Goal: Navigation & Orientation: Find specific page/section

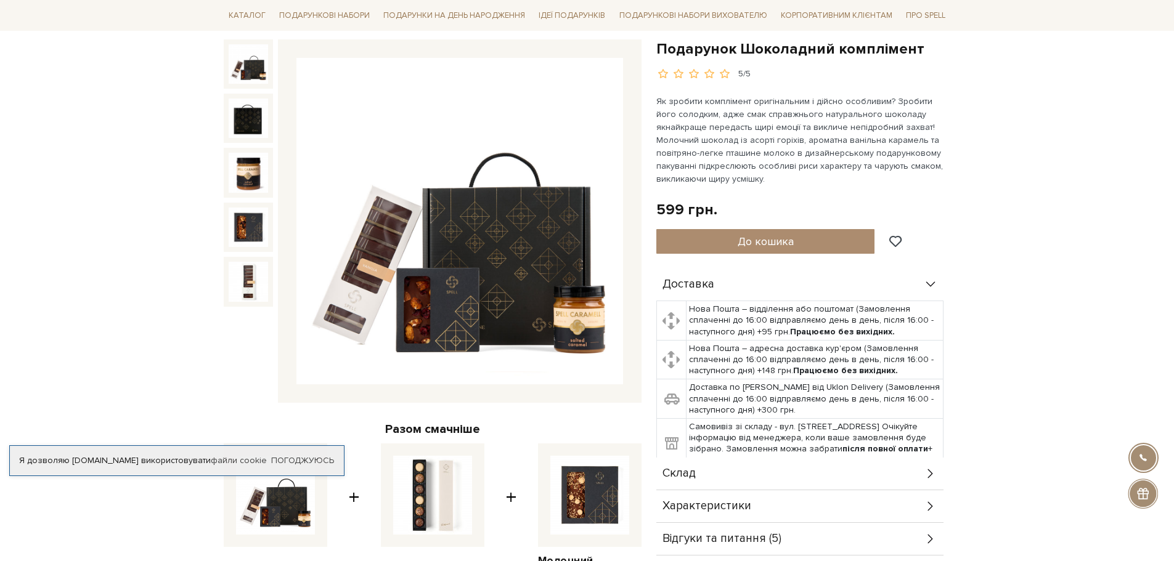
scroll to position [185, 0]
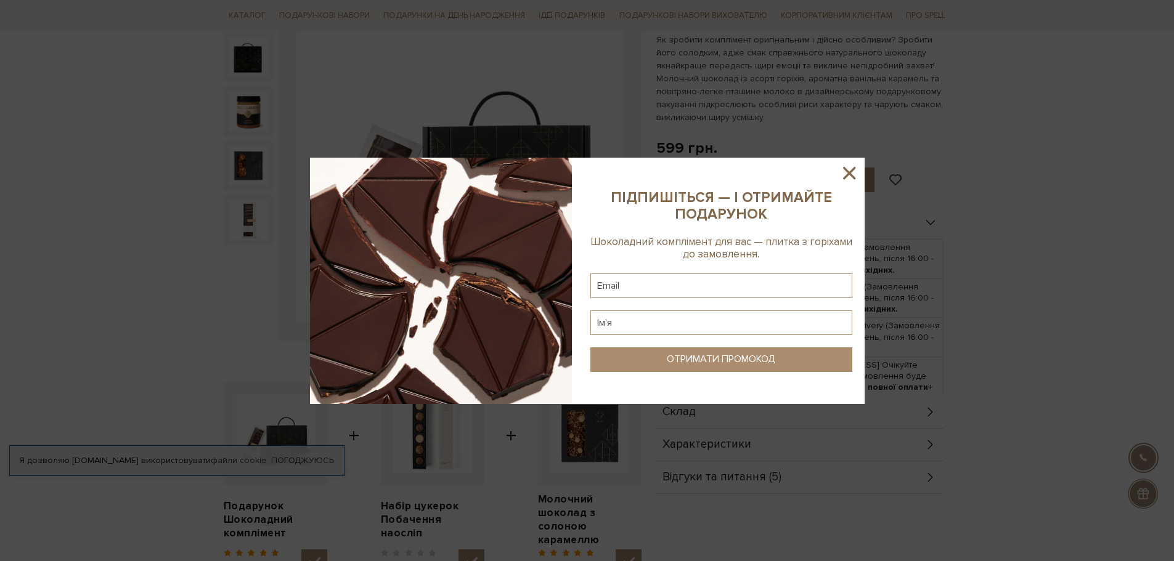
click at [846, 173] on icon at bounding box center [849, 173] width 21 height 21
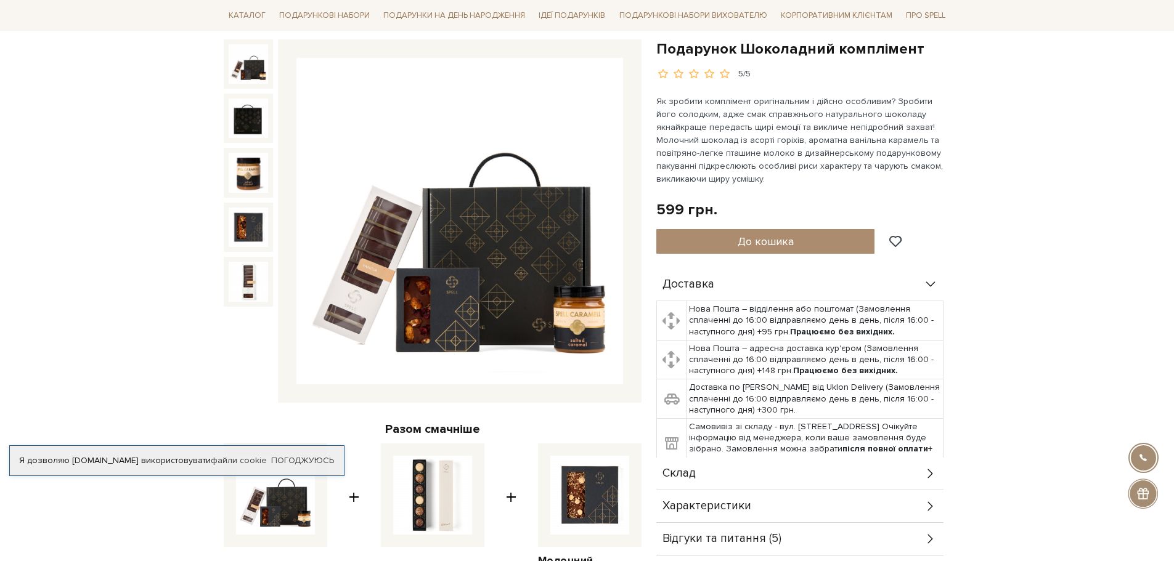
scroll to position [0, 0]
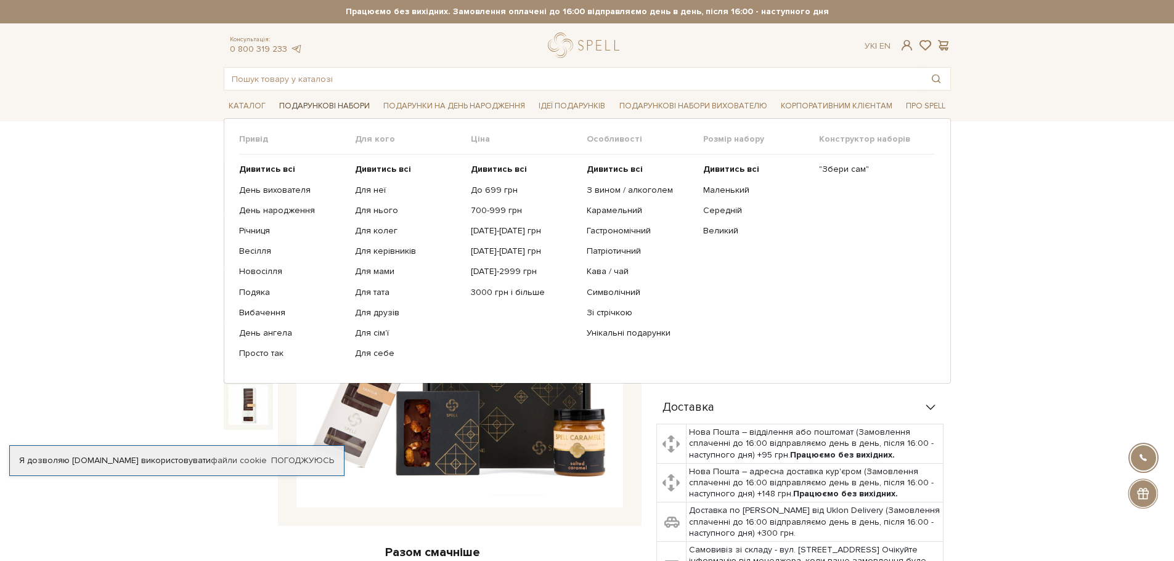
click at [336, 109] on link "Подарункові набори" at bounding box center [324, 106] width 100 height 19
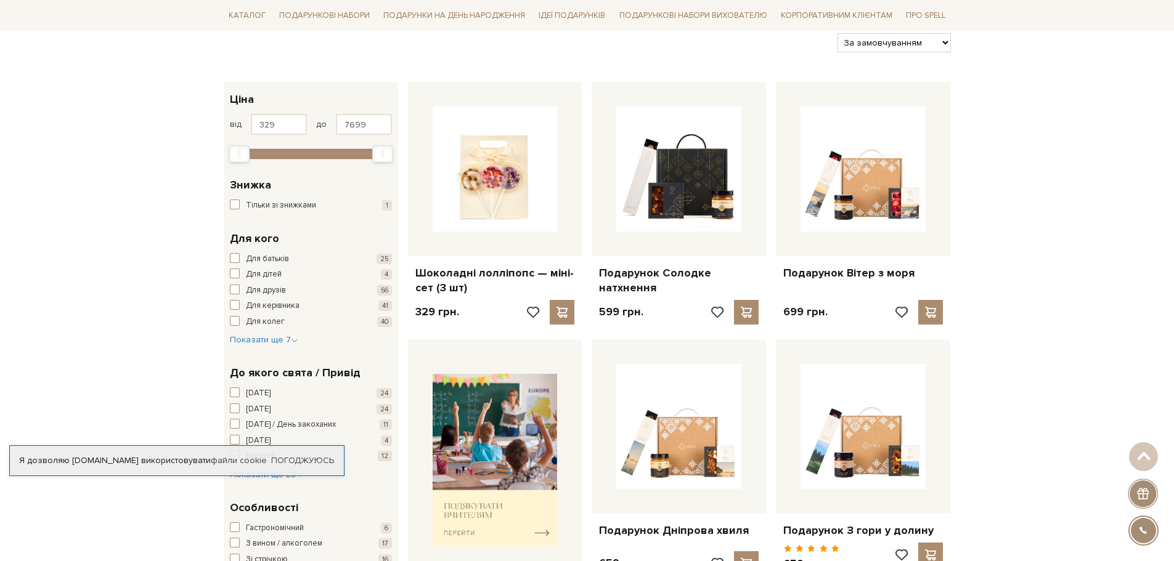
scroll to position [185, 0]
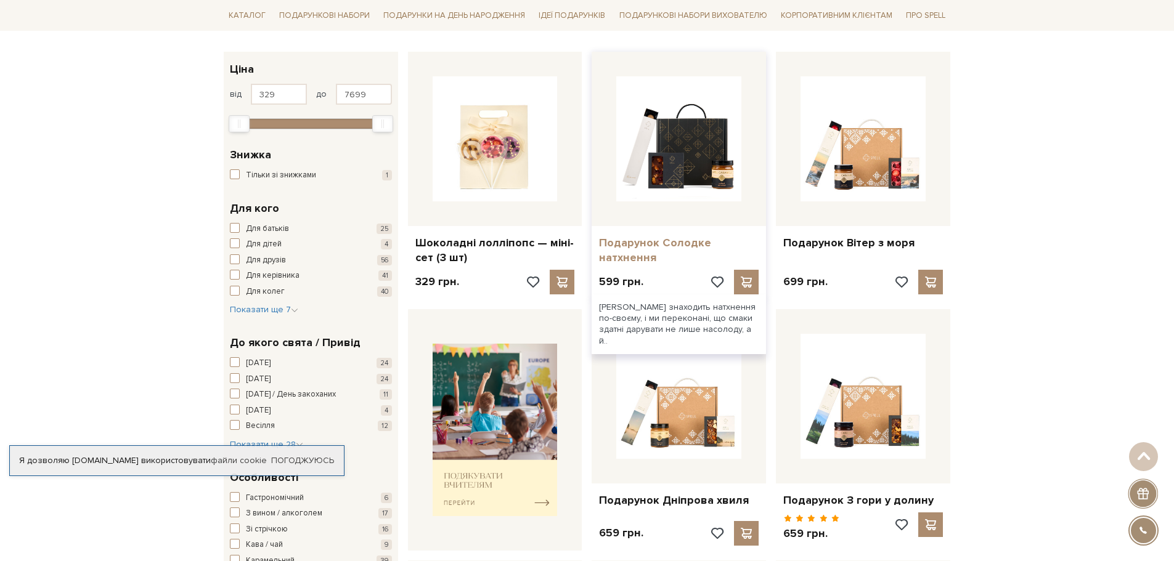
click at [676, 245] on link "Подарунок Солодке натхнення" at bounding box center [679, 250] width 160 height 29
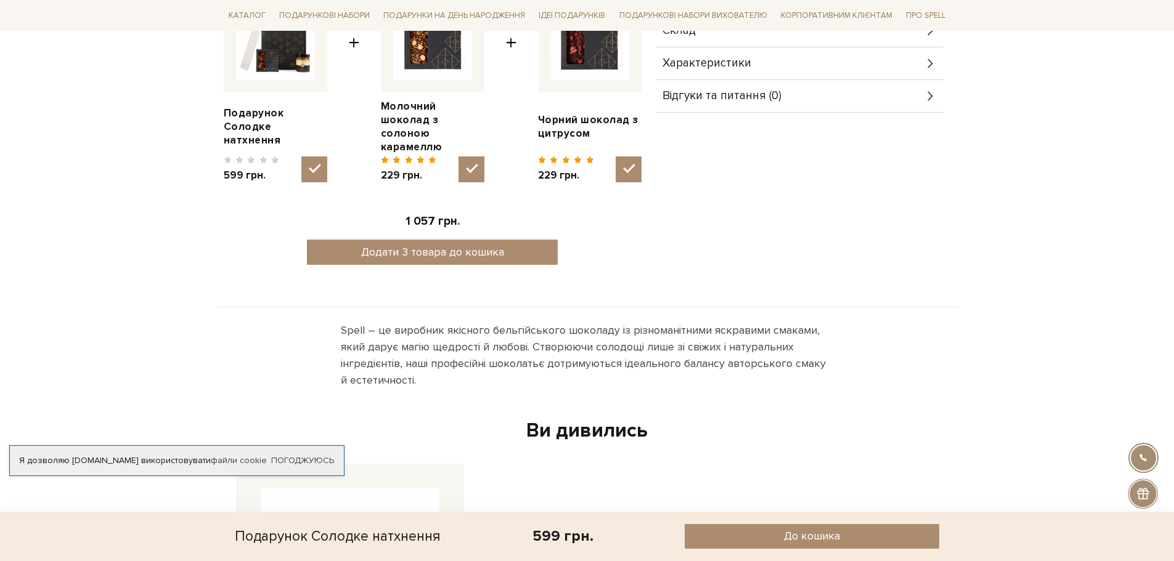
scroll to position [555, 0]
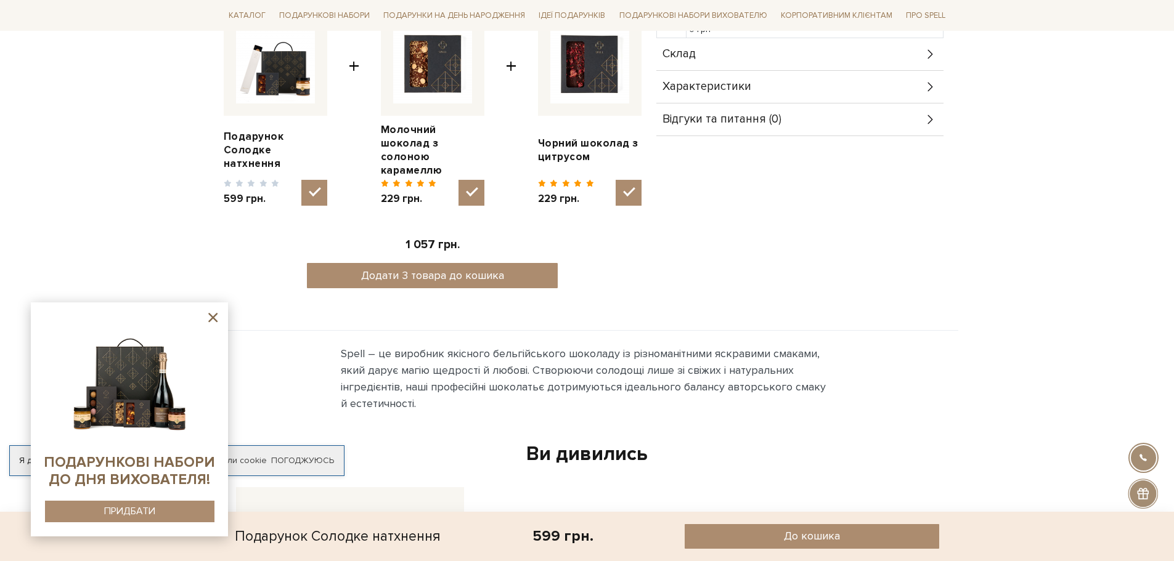
click at [934, 80] on icon at bounding box center [931, 87] width 14 height 14
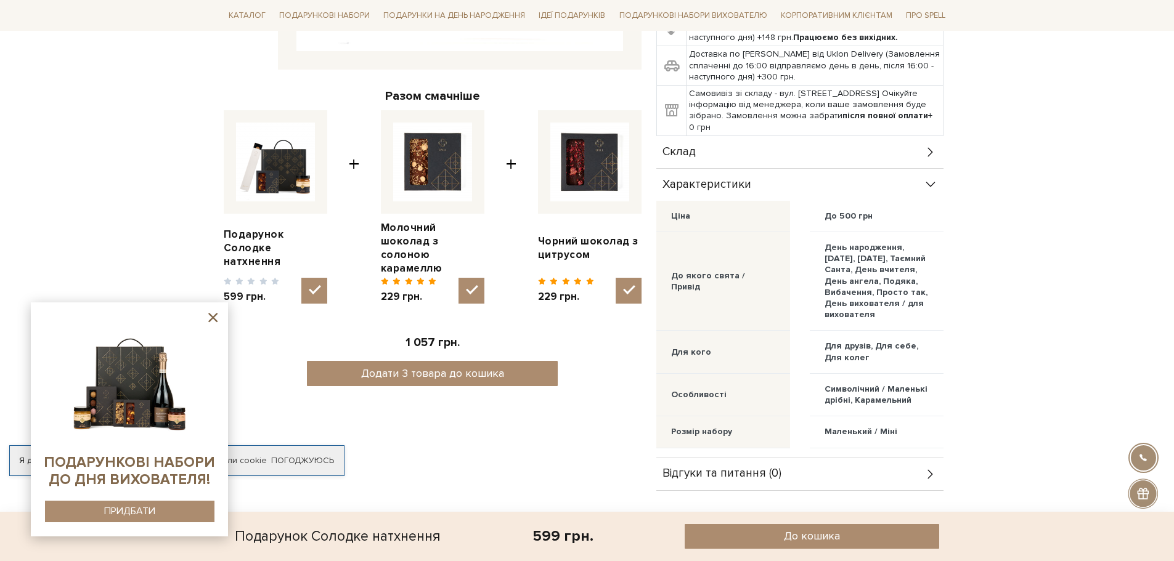
scroll to position [370, 0]
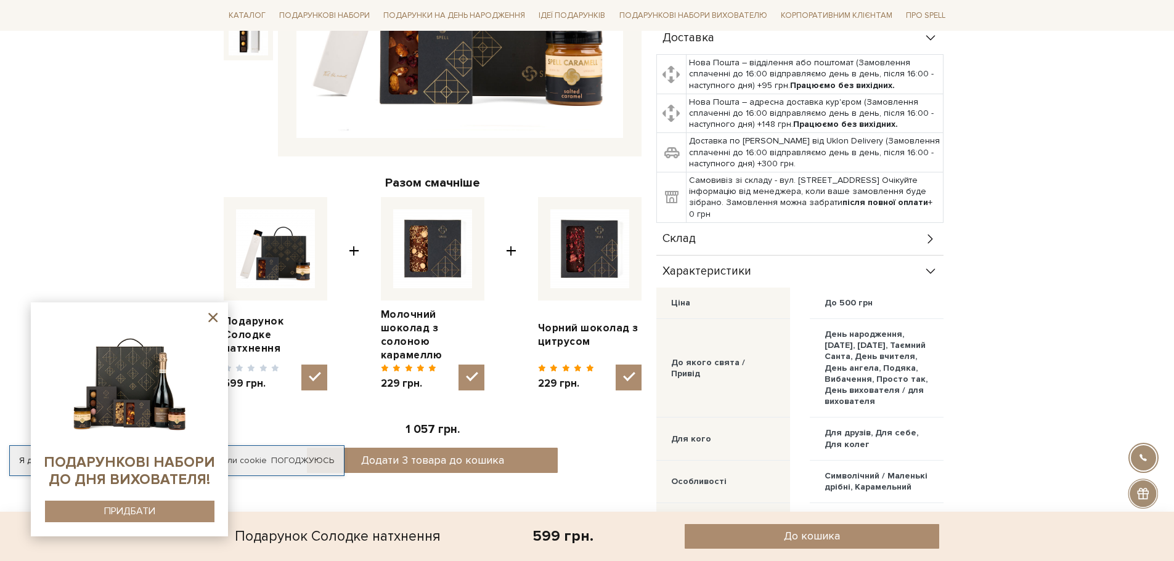
click at [933, 232] on icon at bounding box center [931, 239] width 14 height 14
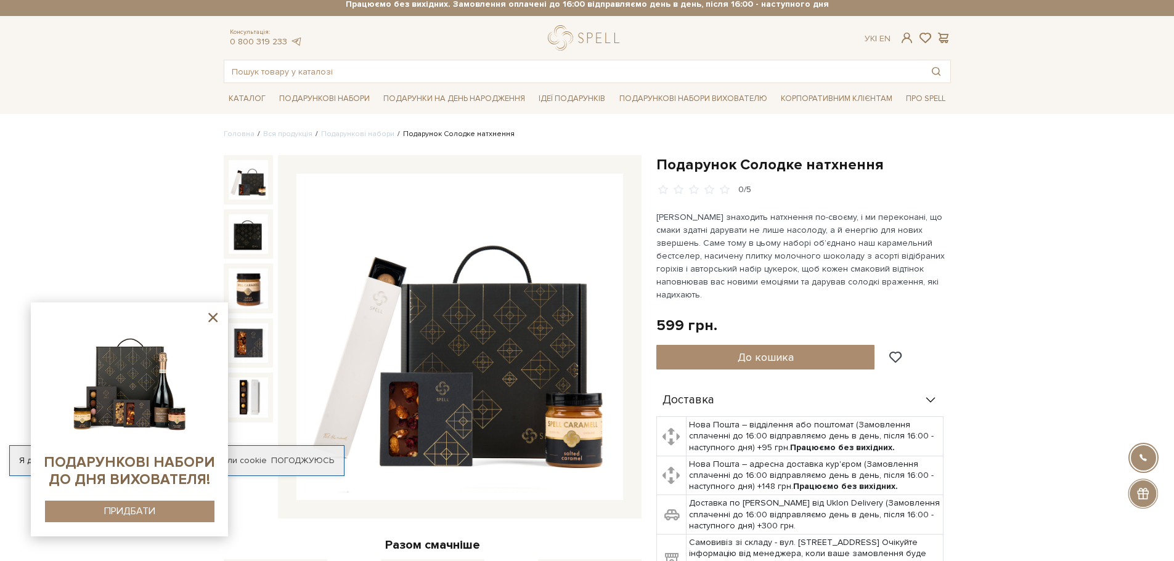
scroll to position [0, 0]
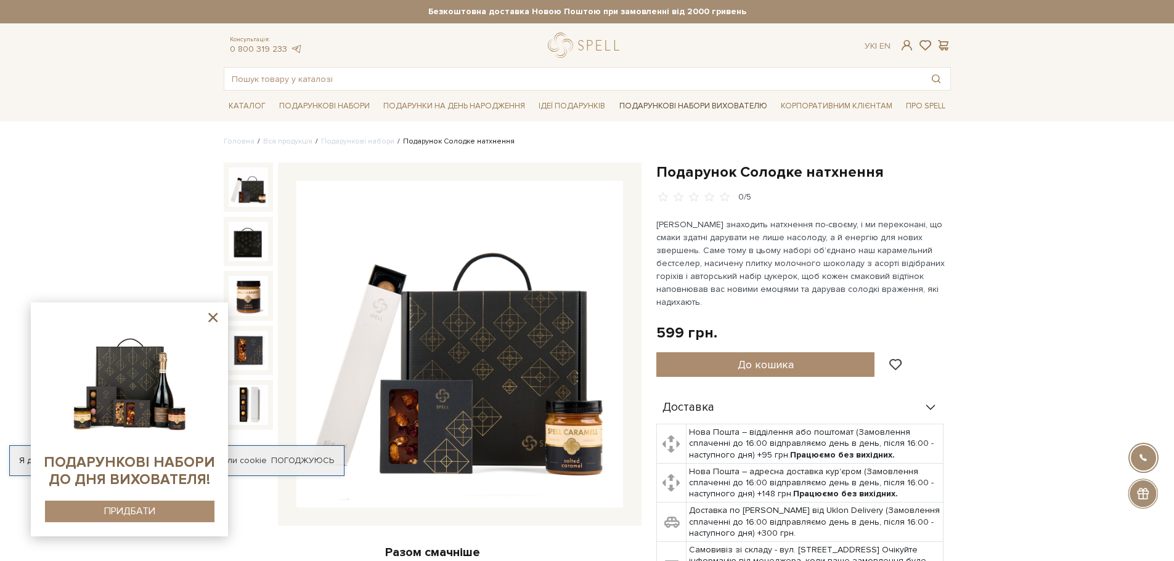
click at [637, 103] on link "Подарункові набори вихователю" at bounding box center [693, 106] width 158 height 21
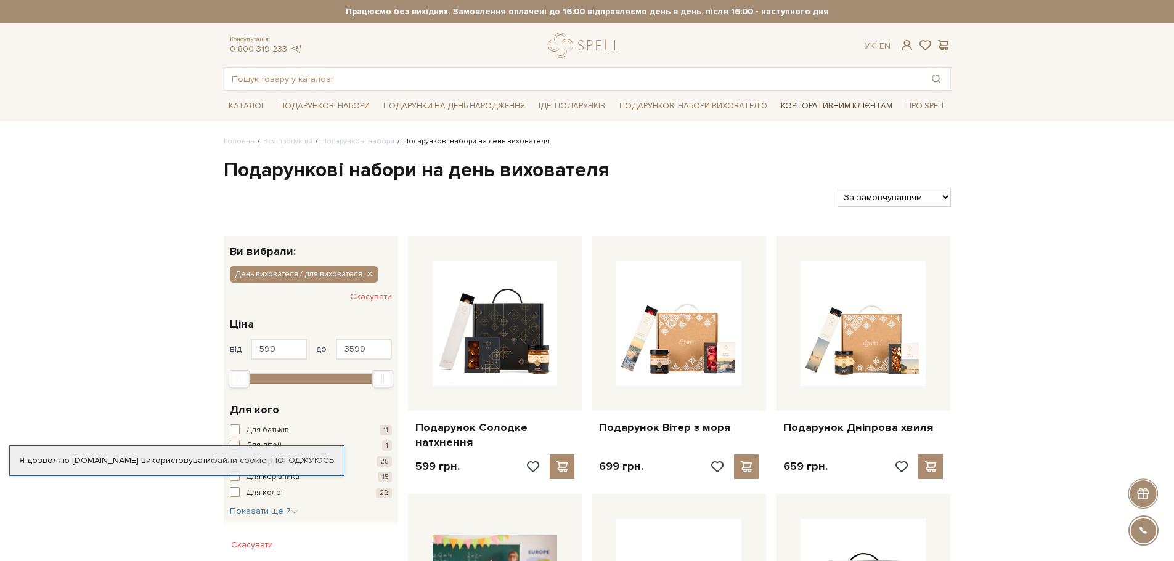
click at [852, 109] on link "Корпоративним клієнтам" at bounding box center [836, 106] width 121 height 21
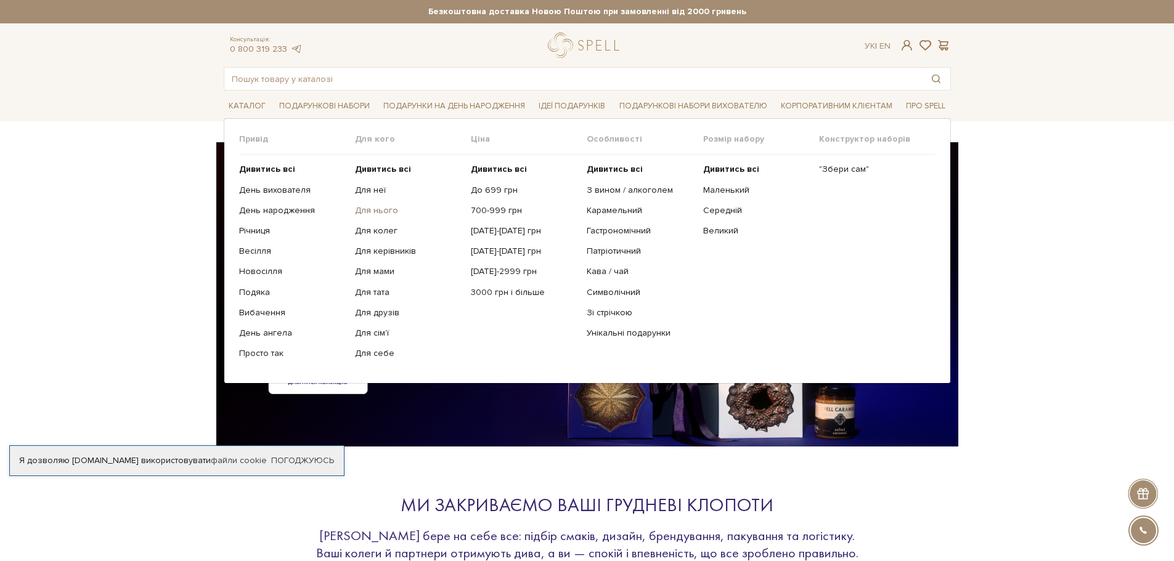
click at [383, 207] on link "Для нього" at bounding box center [408, 210] width 107 height 11
